Goal: Use online tool/utility: Utilize a website feature to perform a specific function

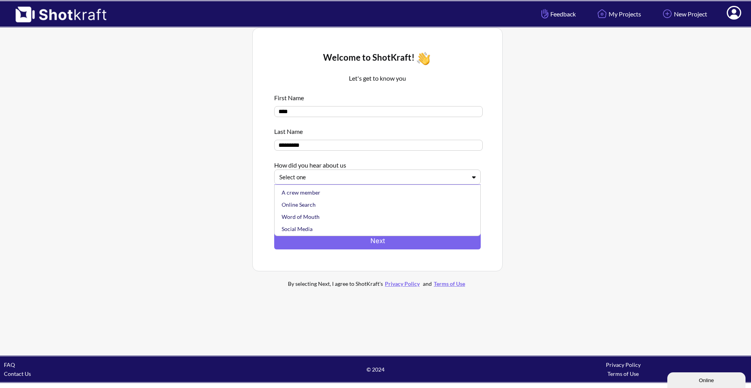
click at [367, 179] on div at bounding box center [372, 177] width 187 height 9
click at [342, 206] on div "Online Search" at bounding box center [379, 204] width 199 height 12
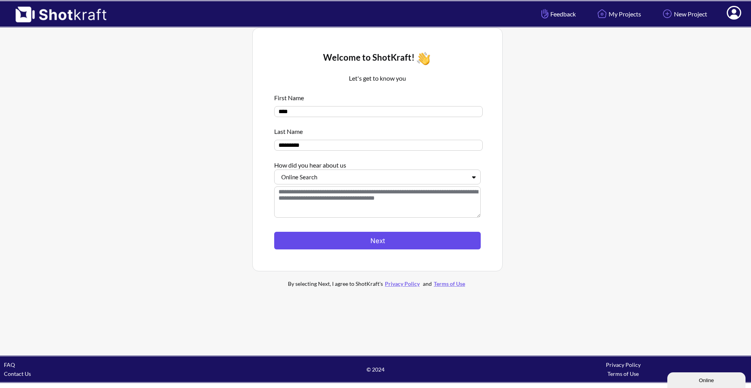
click at [388, 242] on button "Next" at bounding box center [377, 241] width 207 height 18
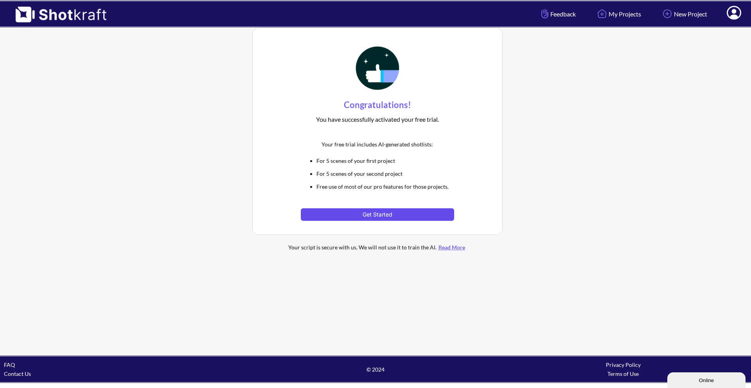
click at [390, 212] on button "Get Started" at bounding box center [377, 214] width 153 height 13
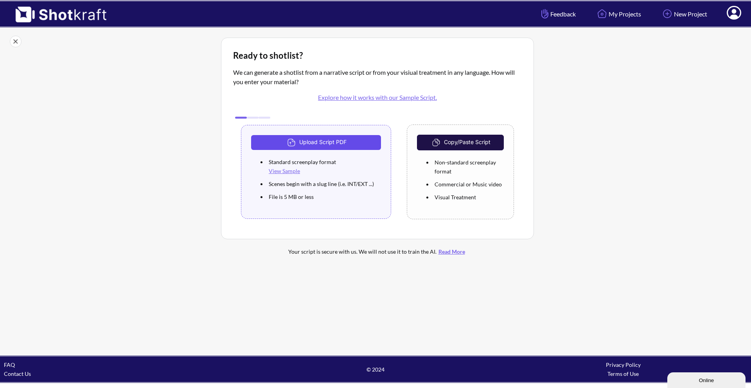
click at [348, 144] on button "Upload Script PDF" at bounding box center [316, 142] width 130 height 15
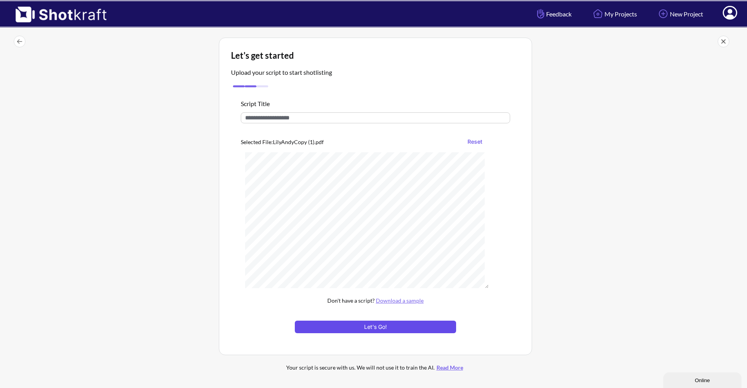
click at [405, 328] on button "Let's Go!" at bounding box center [375, 327] width 161 height 13
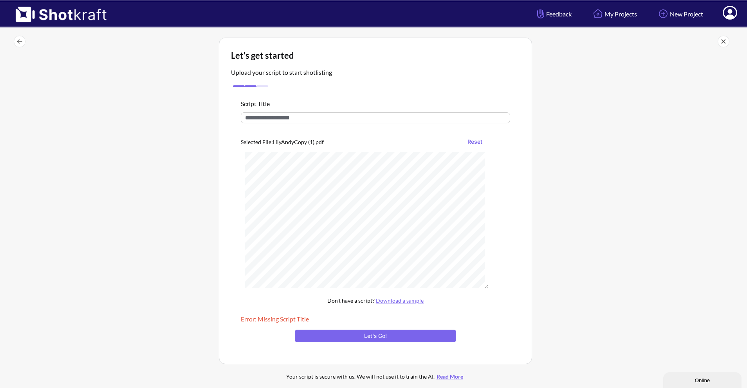
click at [341, 117] on input "text" at bounding box center [375, 117] width 269 height 11
type input "*****"
click at [382, 337] on button "Let's Go!" at bounding box center [375, 336] width 161 height 13
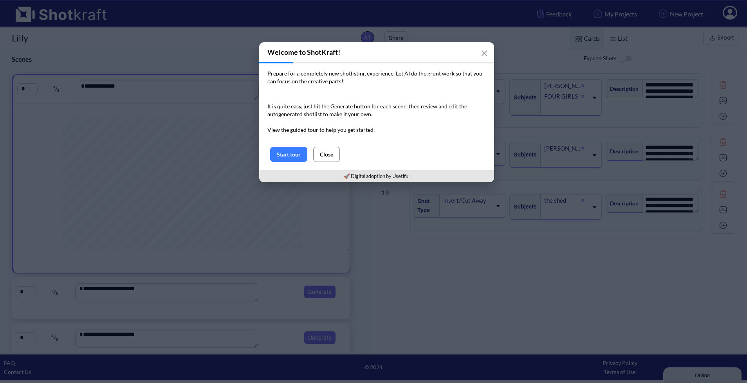
click at [328, 152] on button "Close" at bounding box center [326, 154] width 27 height 15
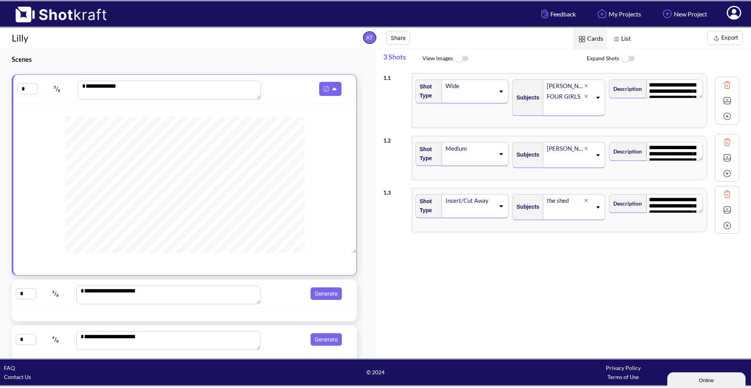
click at [292, 83] on span at bounding box center [304, 89] width 81 height 14
click at [285, 292] on span "Generate" at bounding box center [303, 293] width 81 height 13
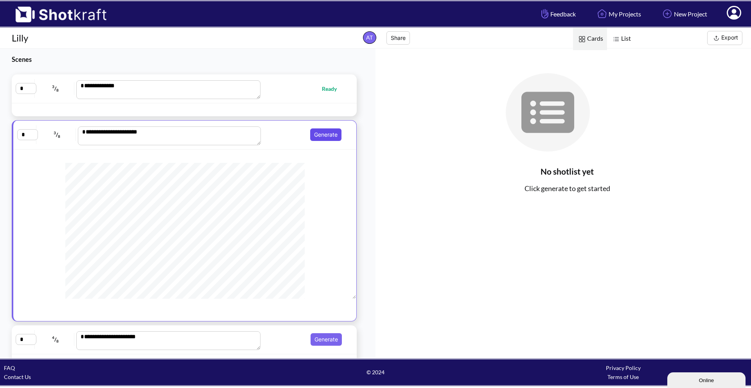
click at [319, 137] on button "Generate" at bounding box center [325, 134] width 31 height 13
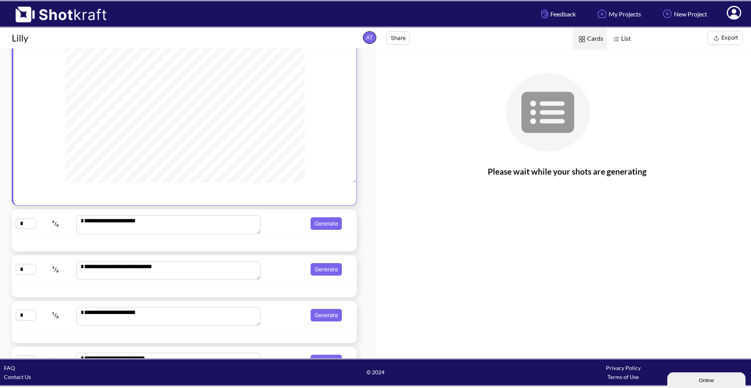
scroll to position [157, 0]
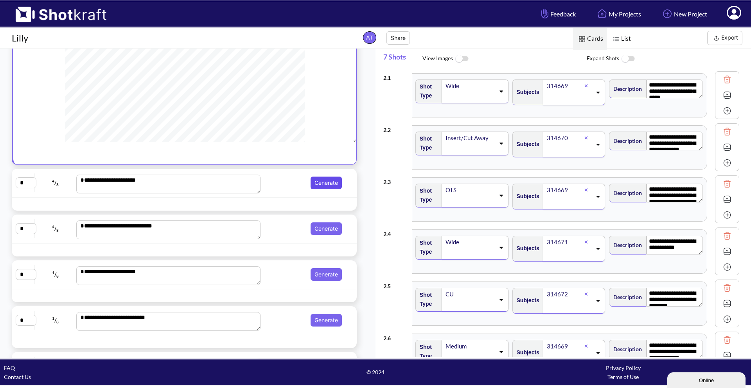
click at [326, 182] on button "Generate" at bounding box center [326, 183] width 31 height 13
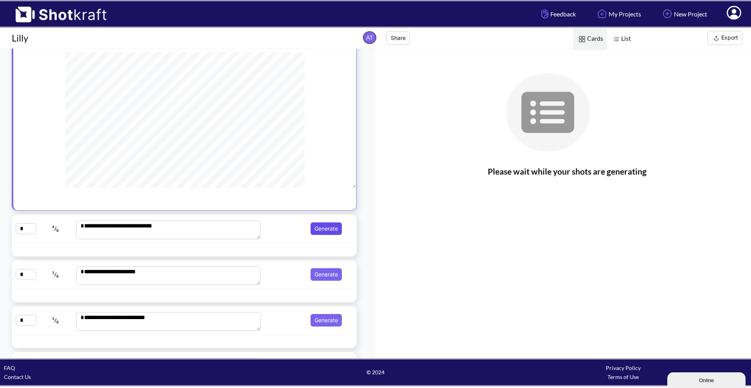
click at [322, 227] on button "Generate" at bounding box center [326, 228] width 31 height 13
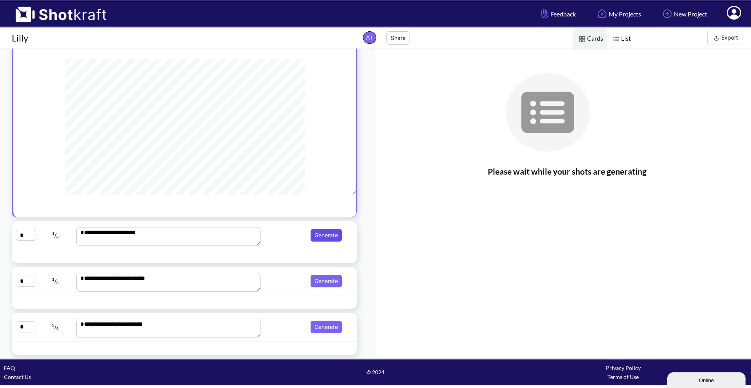
click at [326, 234] on button "Generate" at bounding box center [326, 235] width 31 height 13
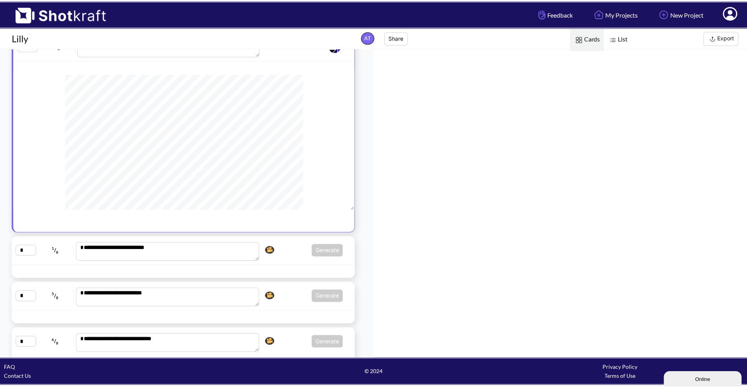
scroll to position [232, 0]
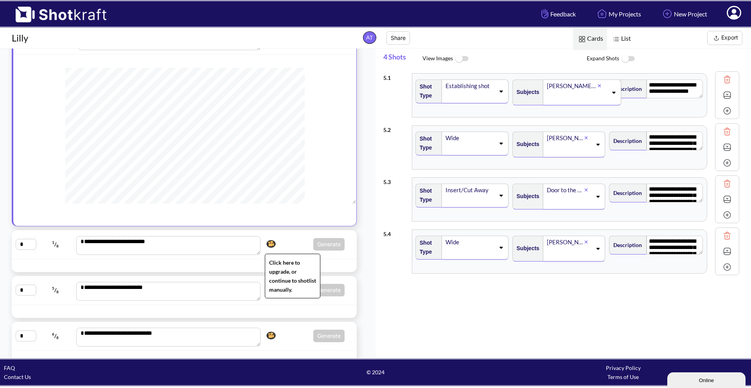
click at [267, 246] on img at bounding box center [271, 244] width 13 height 12
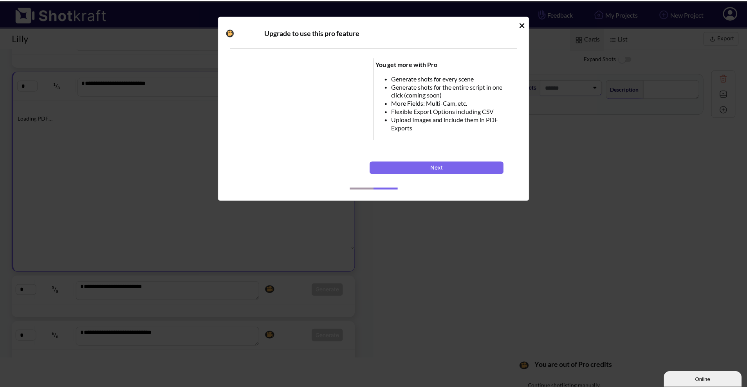
scroll to position [232, 0]
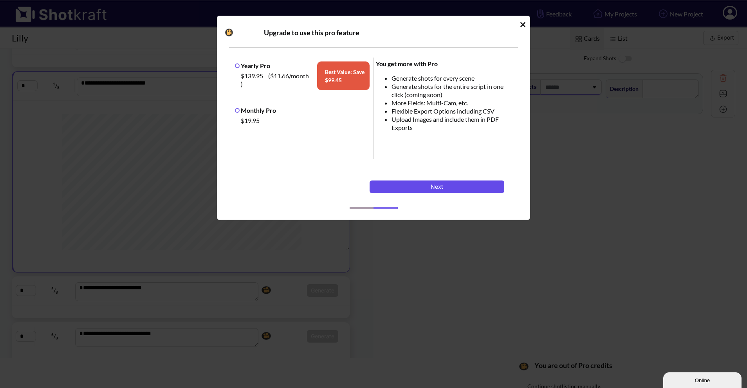
click at [441, 190] on button "Next" at bounding box center [436, 186] width 135 height 13
click at [523, 22] on icon "Idle Modal" at bounding box center [523, 25] width 6 height 8
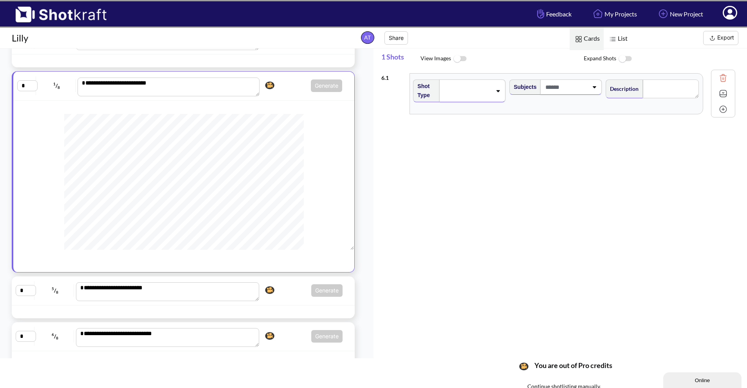
click at [276, 294] on span "Generate Click here to upgrade, or continue to shotlist manually." at bounding box center [302, 290] width 81 height 13
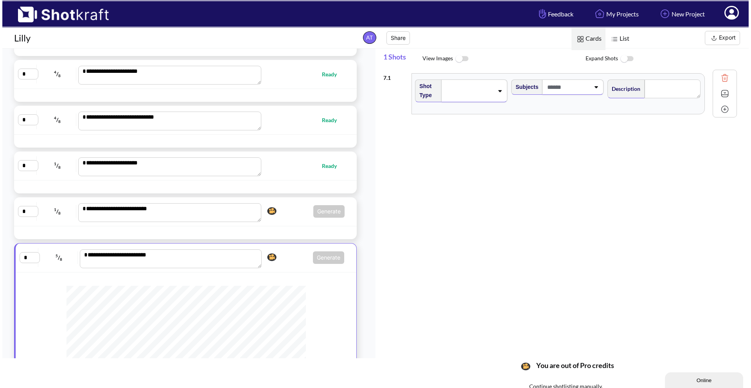
scroll to position [76, 0]
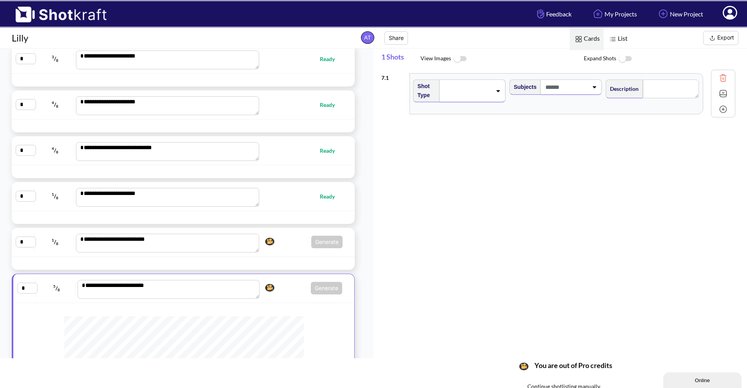
click at [287, 240] on span "Generate Click here to upgrade, or continue to shotlist manually." at bounding box center [302, 242] width 81 height 13
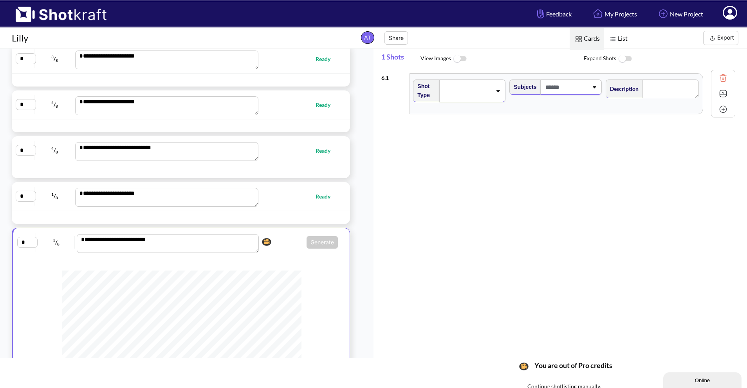
click at [290, 192] on span "Ready" at bounding box center [298, 196] width 80 height 9
type textarea "**********"
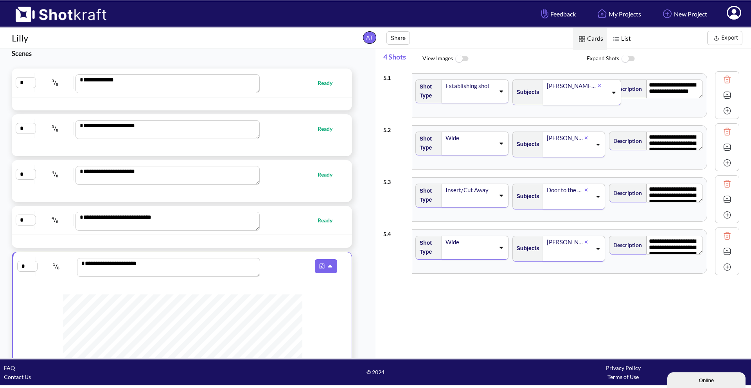
scroll to position [0, 0]
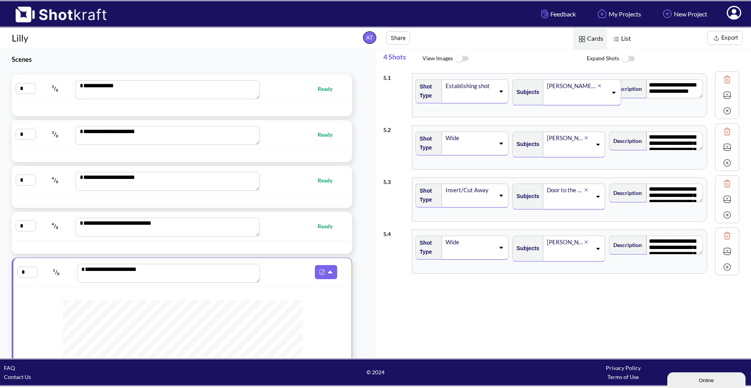
click at [462, 59] on img at bounding box center [462, 58] width 18 height 17
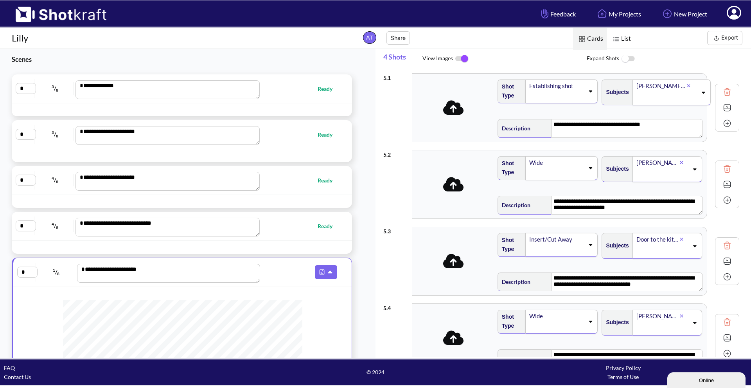
click at [627, 59] on img at bounding box center [629, 58] width 18 height 17
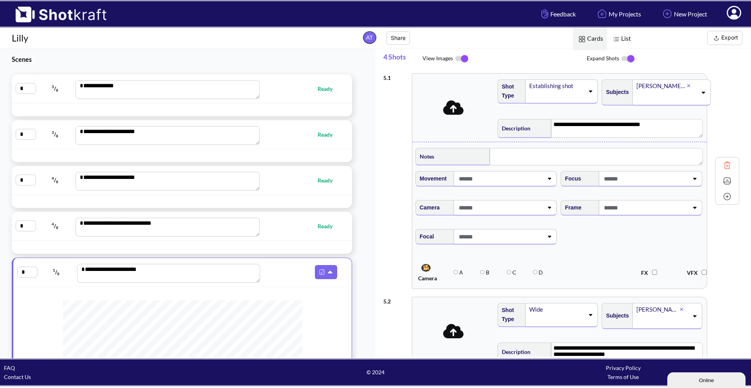
click at [630, 58] on img at bounding box center [629, 58] width 18 height 16
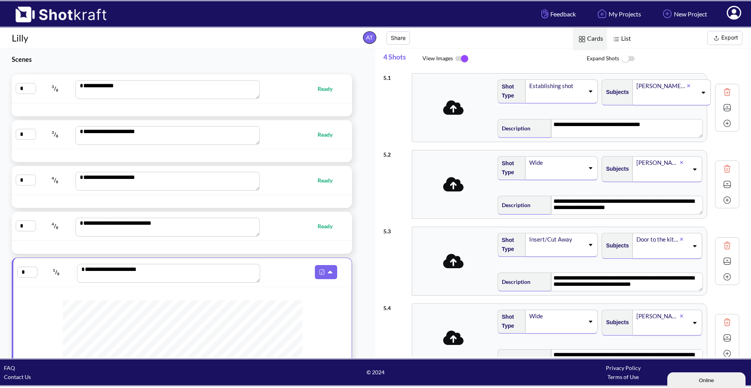
click at [631, 58] on img at bounding box center [629, 58] width 18 height 17
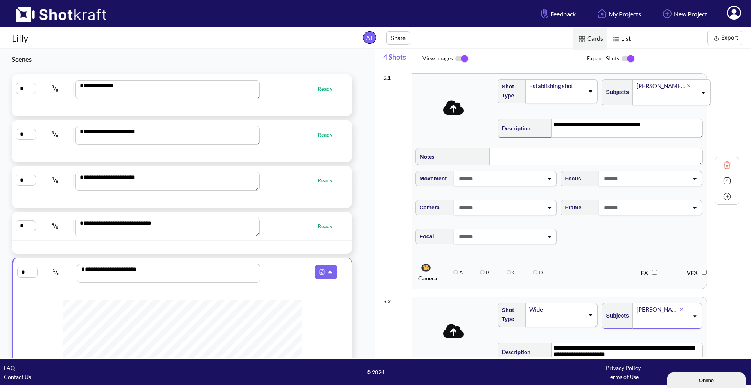
click at [621, 38] on img at bounding box center [616, 39] width 10 height 10
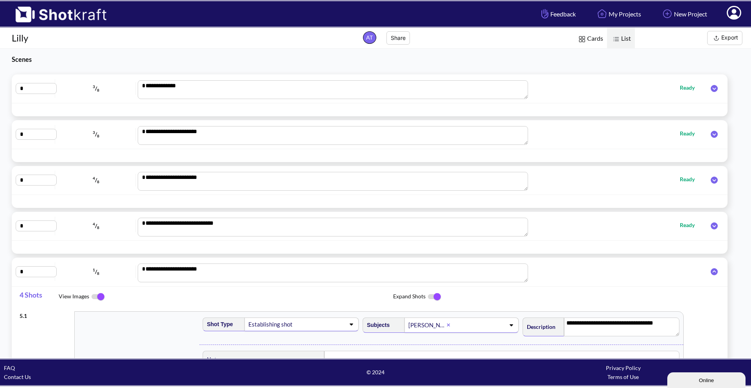
click at [594, 43] on span "Cards" at bounding box center [590, 39] width 34 height 22
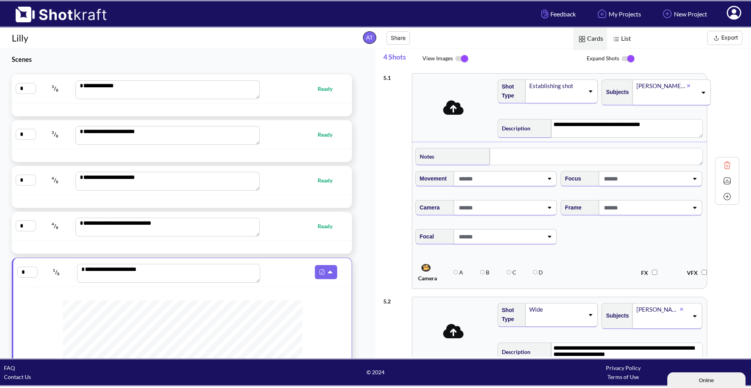
click at [629, 61] on img at bounding box center [629, 58] width 18 height 16
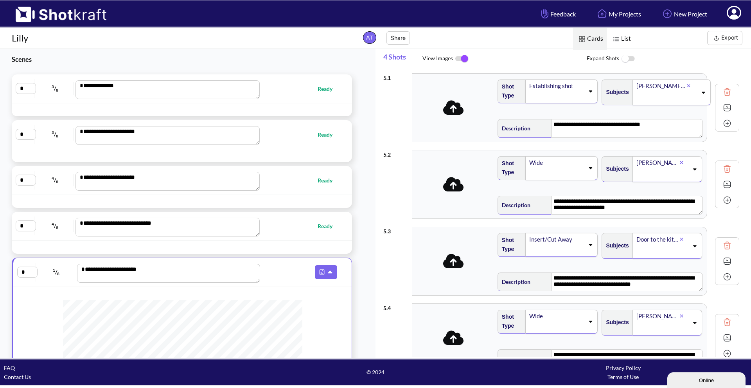
click at [465, 62] on img at bounding box center [462, 58] width 18 height 16
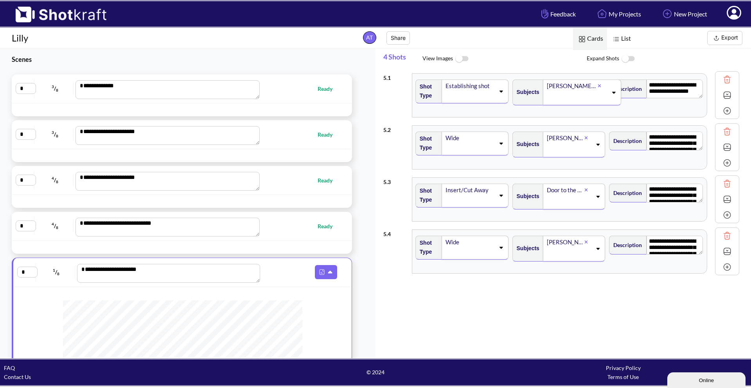
click at [634, 58] on img at bounding box center [629, 58] width 18 height 17
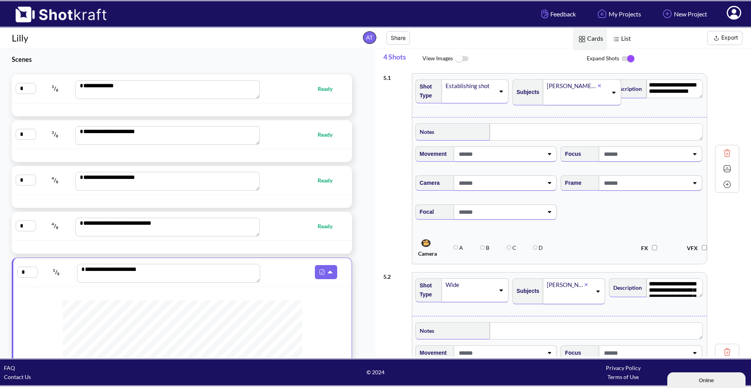
click at [634, 58] on img at bounding box center [629, 58] width 18 height 16
